Goal: Find contact information: Find contact information

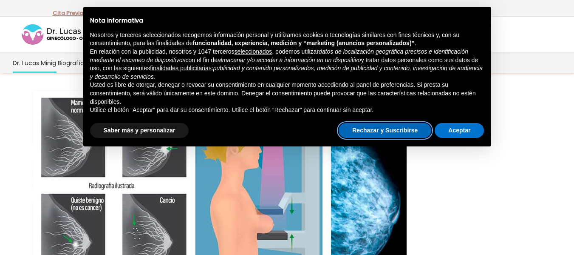
click at [354, 129] on button "Rechazar y Suscribirse" at bounding box center [385, 130] width 93 height 15
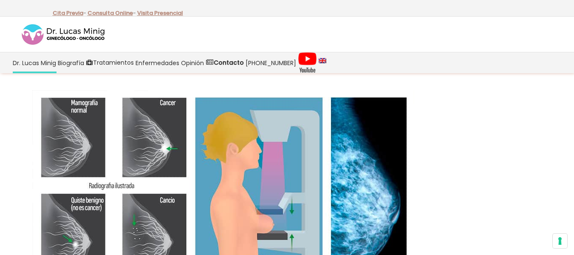
scroll to position [42, 0]
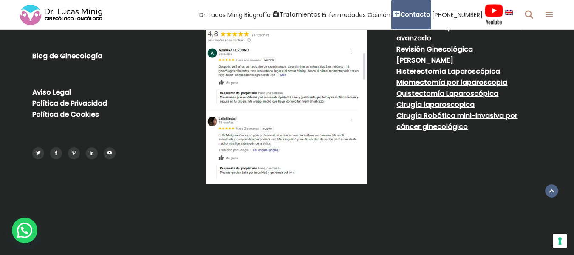
scroll to position [1742, 0]
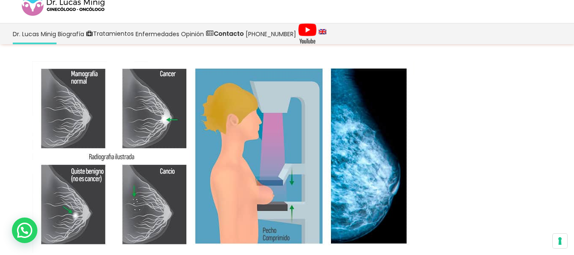
scroll to position [42, 0]
